Goal: Task Accomplishment & Management: Complete application form

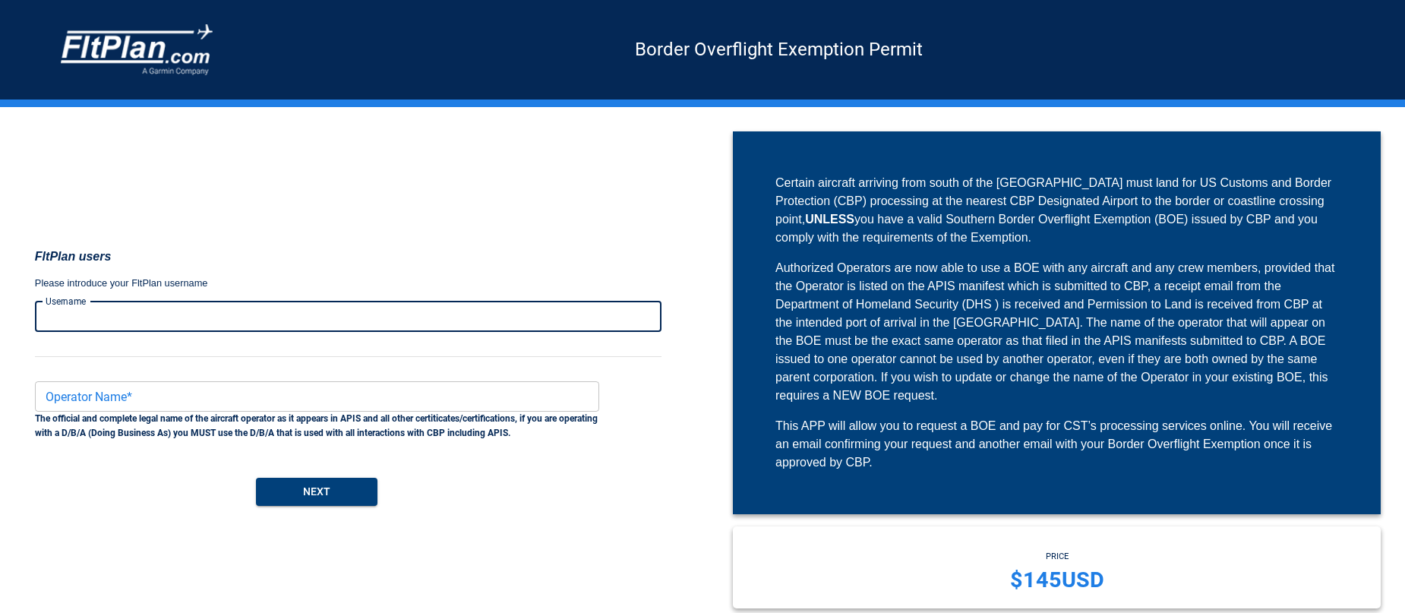
scroll to position [1, 0]
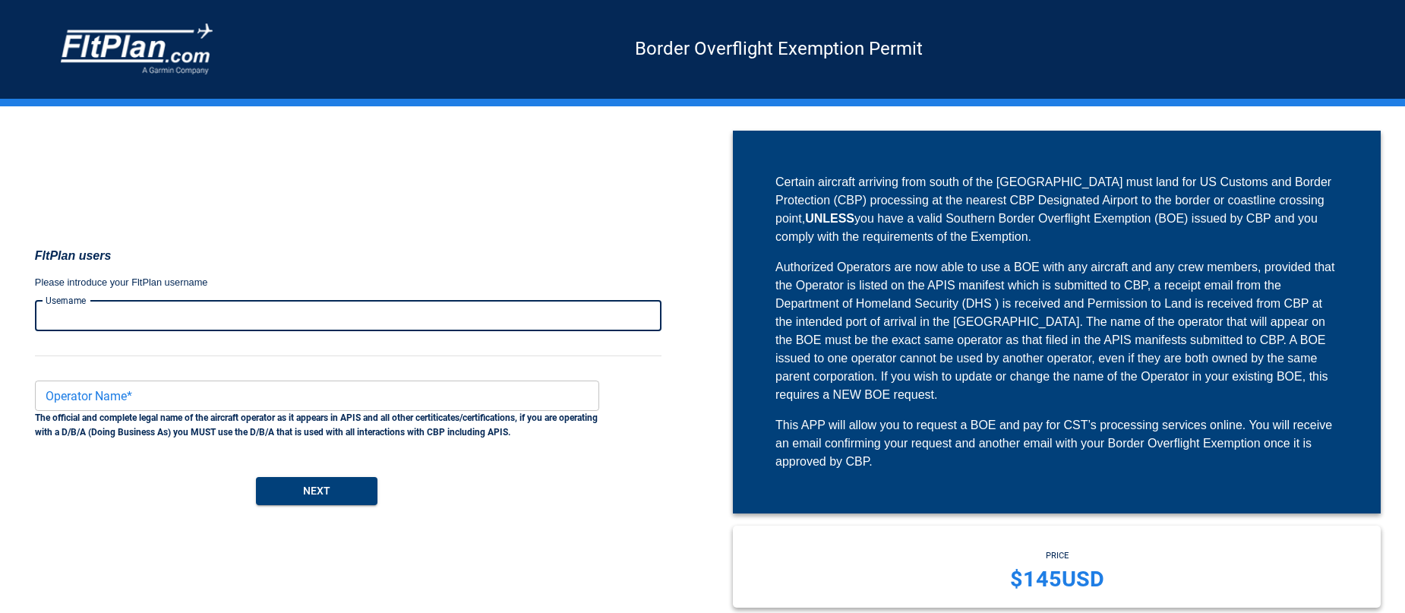
click at [315, 317] on input "Username" at bounding box center [348, 316] width 627 height 30
click at [497, 277] on p "Please introduce your FltPlan username" at bounding box center [348, 282] width 627 height 15
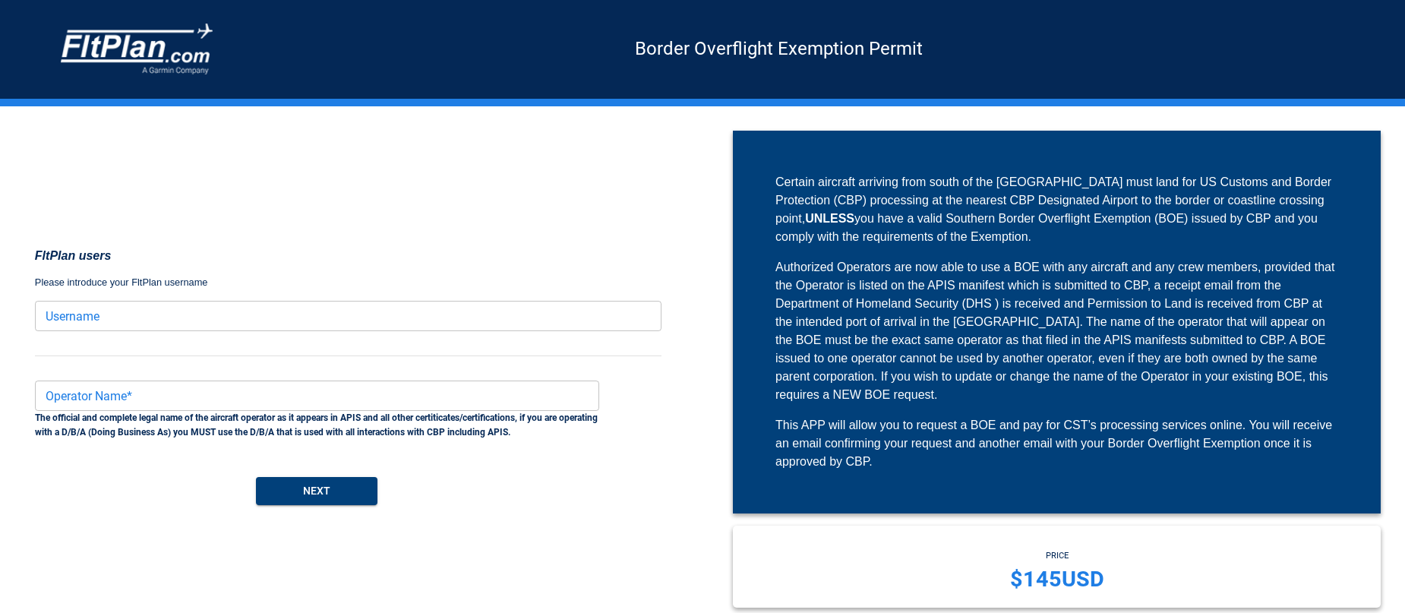
click at [466, 320] on input "Username" at bounding box center [348, 316] width 627 height 30
click at [471, 291] on div "FltPlan users Please introduce your FltPlan username Username Username Operator…" at bounding box center [348, 375] width 627 height 489
click at [137, 308] on input "Username" at bounding box center [348, 316] width 627 height 30
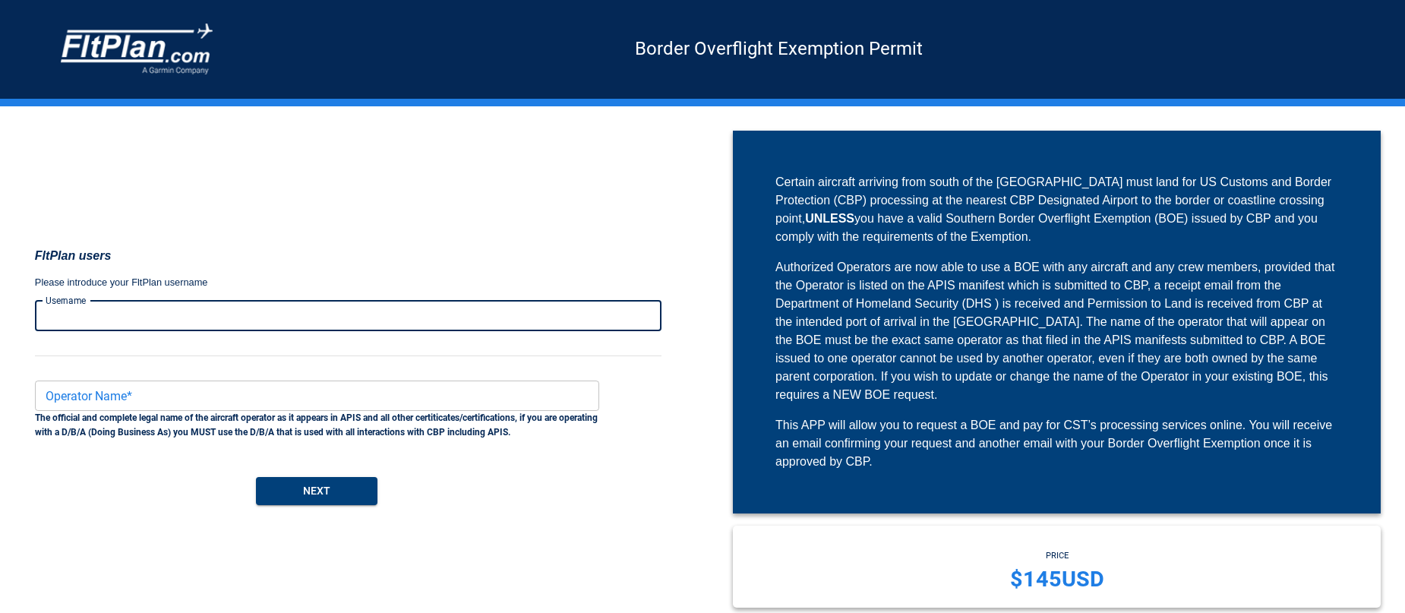
click at [131, 308] on input "Username" at bounding box center [348, 316] width 627 height 30
type input "****"
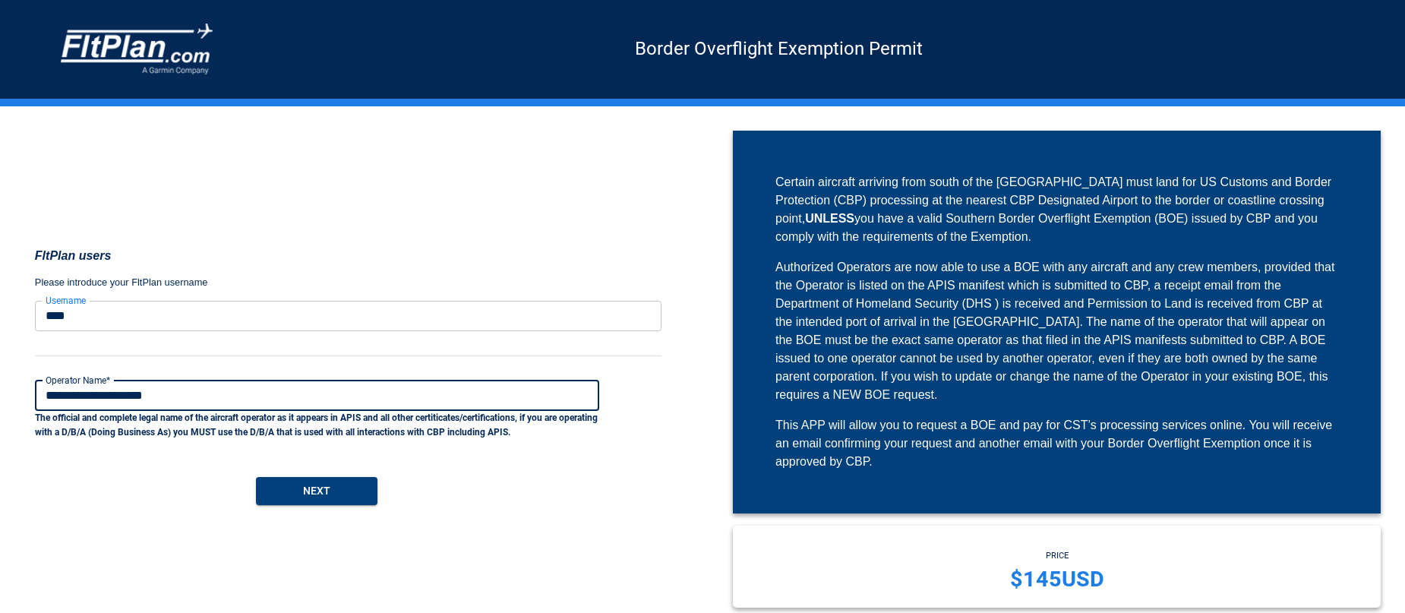
type input "**********"
click at [327, 507] on div "**********" at bounding box center [348, 375] width 627 height 489
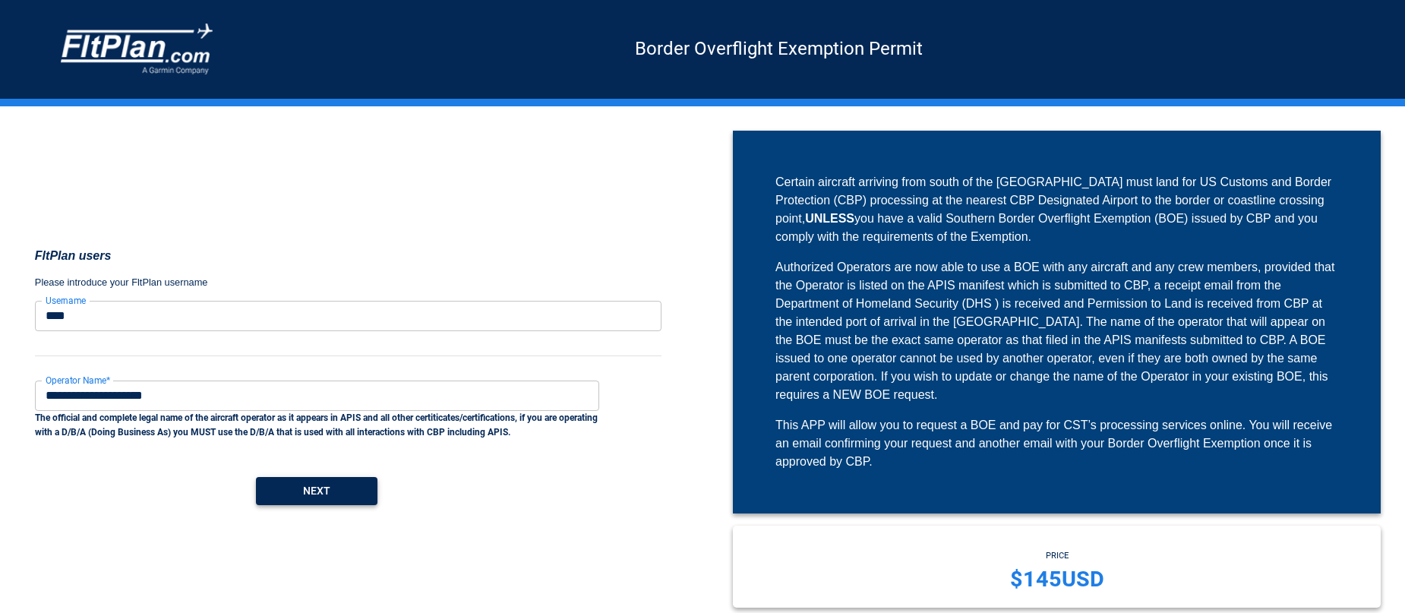
click at [327, 486] on button "Next" at bounding box center [317, 491] width 122 height 28
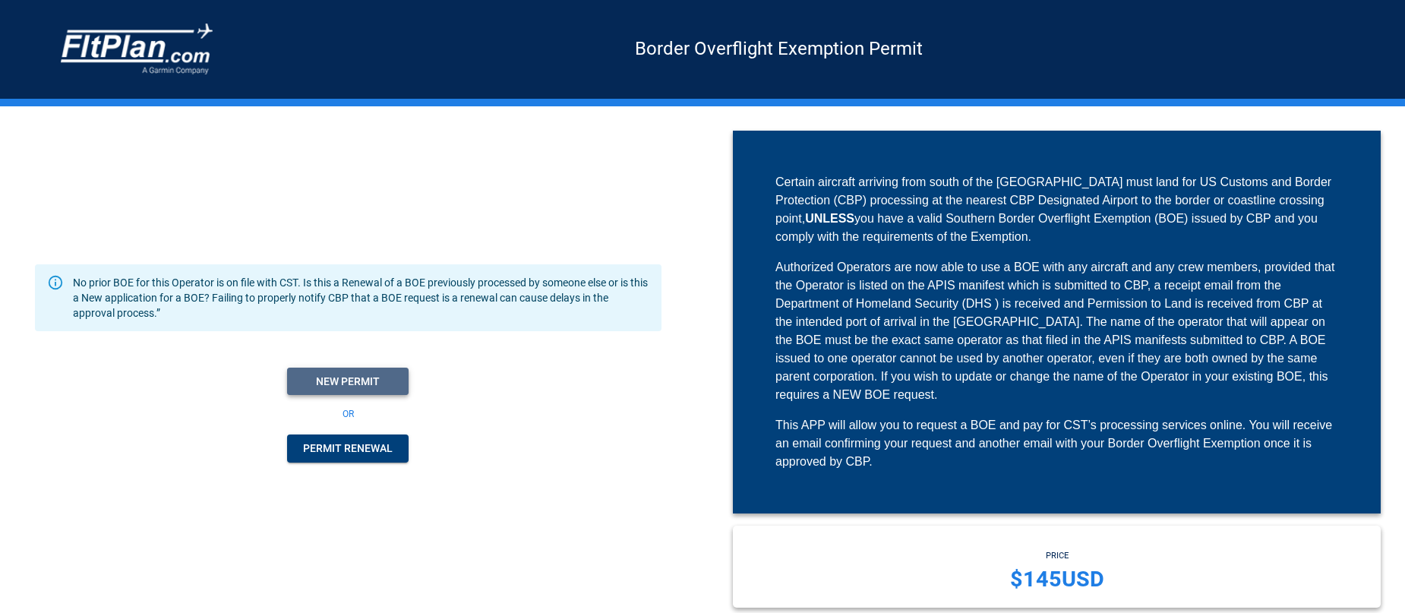
click at [352, 386] on button "New Permit" at bounding box center [348, 382] width 122 height 28
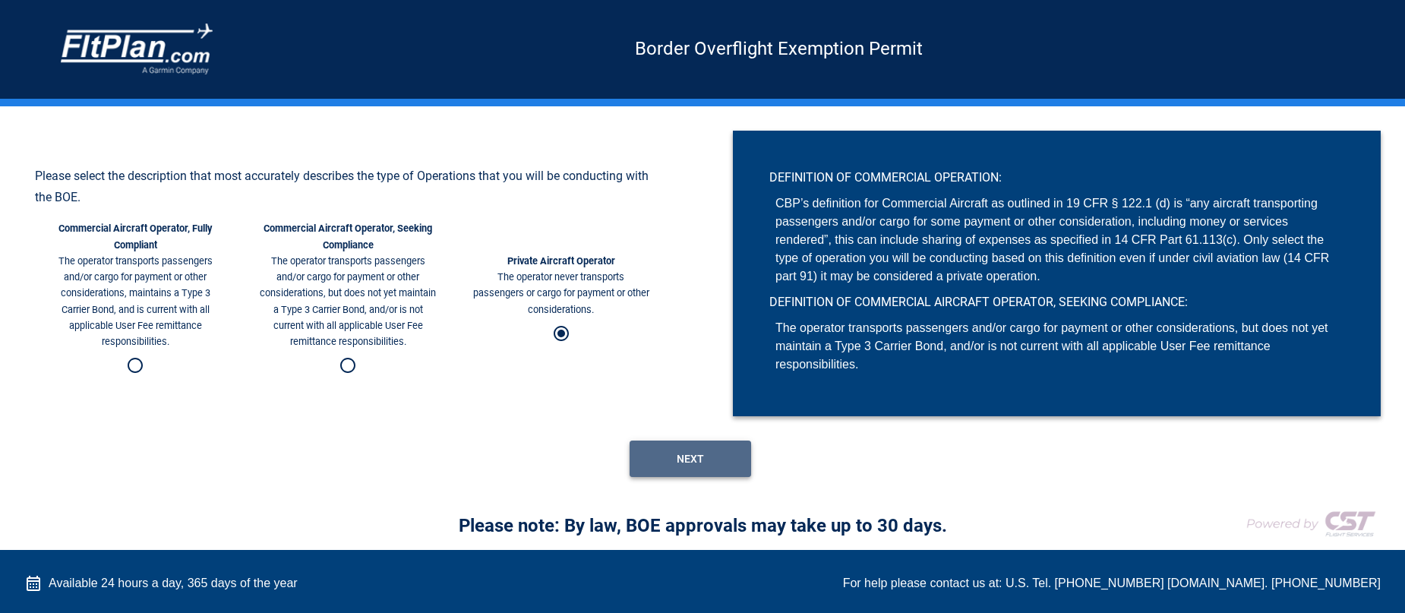
click at [685, 459] on button "Next" at bounding box center [691, 458] width 122 height 36
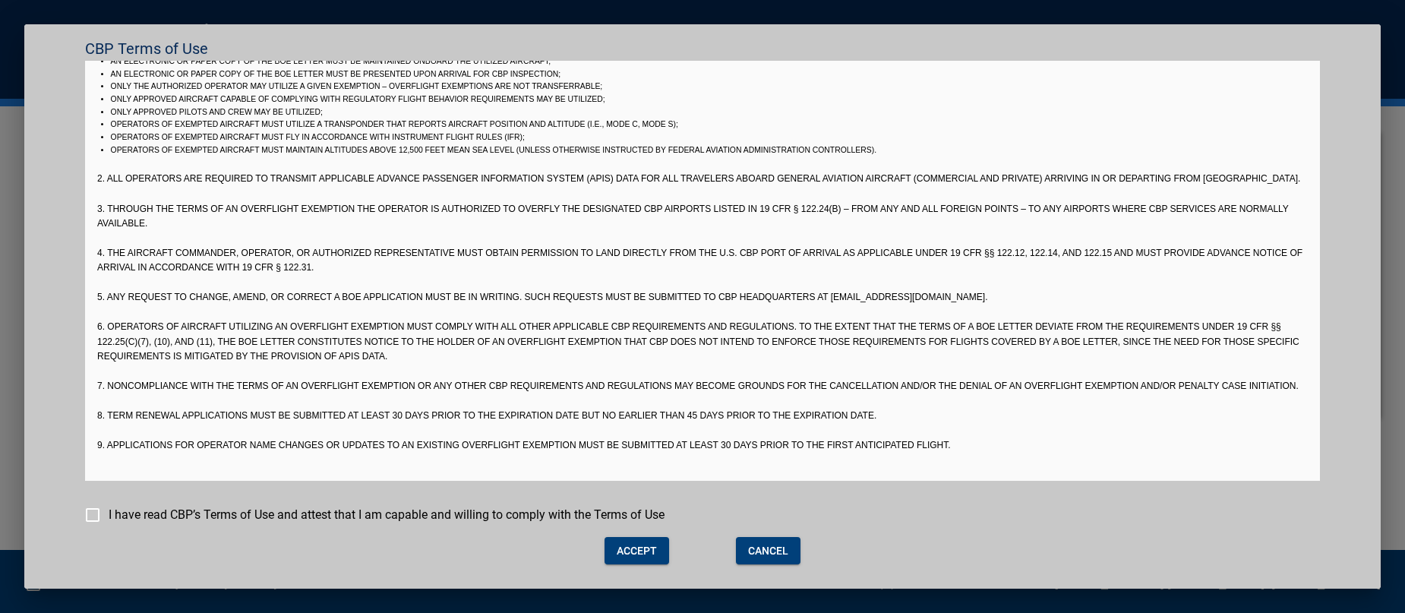
scroll to position [39, 0]
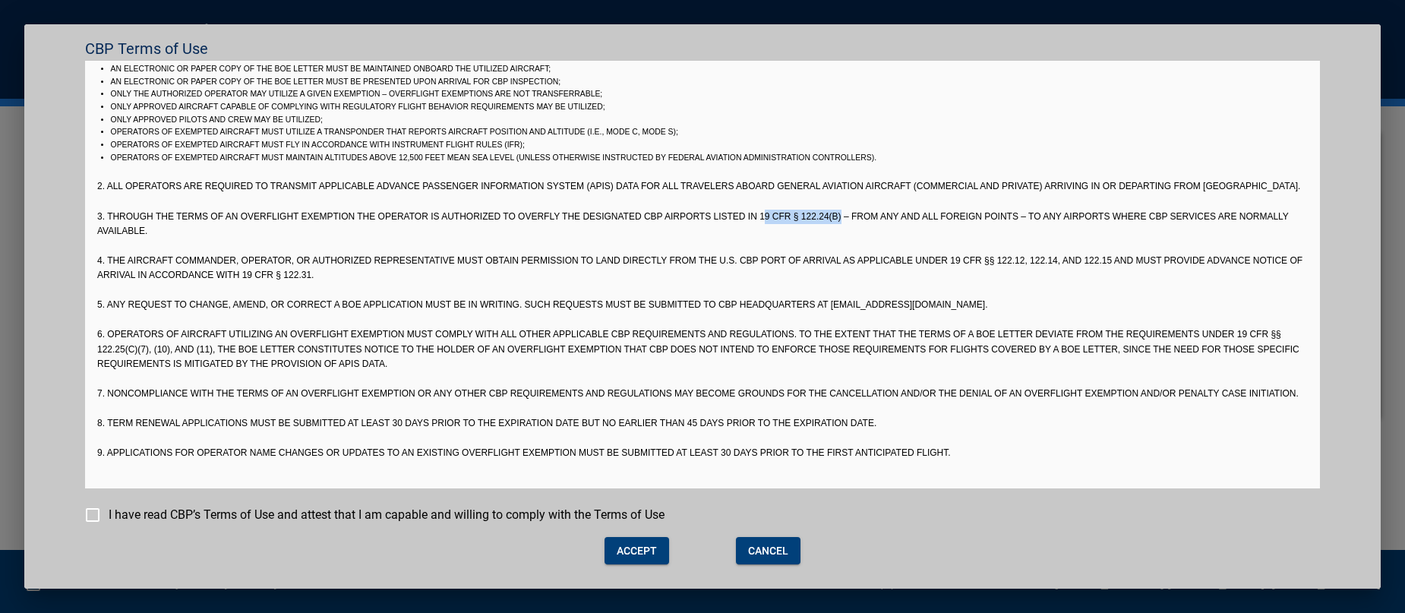
drag, startPoint x: 765, startPoint y: 214, endPoint x: 832, endPoint y: 216, distance: 66.8
click at [845, 212] on p "3. Through the terms of an Overflight Exemption the operator is authorized to o…" at bounding box center [702, 224] width 1211 height 29
drag, startPoint x: 813, startPoint y: 212, endPoint x: 821, endPoint y: 210, distance: 7.7
click at [813, 212] on p "3. Through the terms of an Overflight Exemption the operator is authorized to o…" at bounding box center [702, 224] width 1211 height 29
drag, startPoint x: 845, startPoint y: 213, endPoint x: 766, endPoint y: 212, distance: 79.8
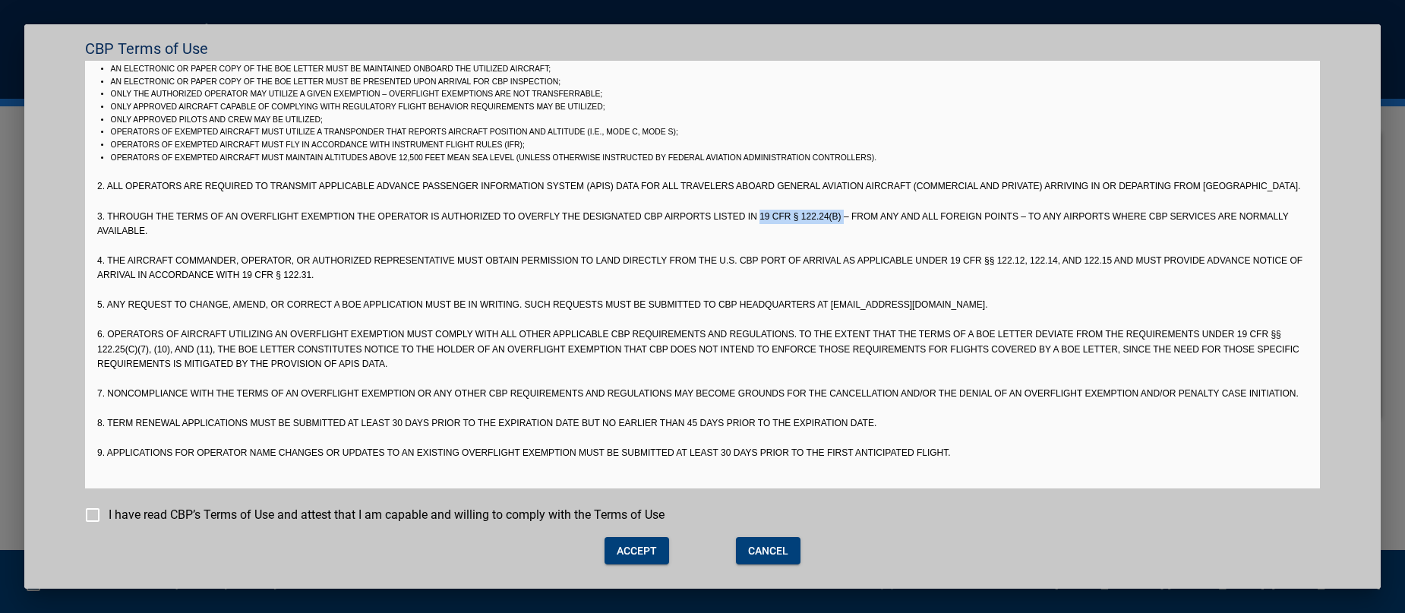
click at [764, 213] on p "3. Through the terms of an Overflight Exemption the operator is authorized to o…" at bounding box center [702, 224] width 1211 height 29
copy p "19 CFR § 122.24(b)"
